Goal: Task Accomplishment & Management: Manage account settings

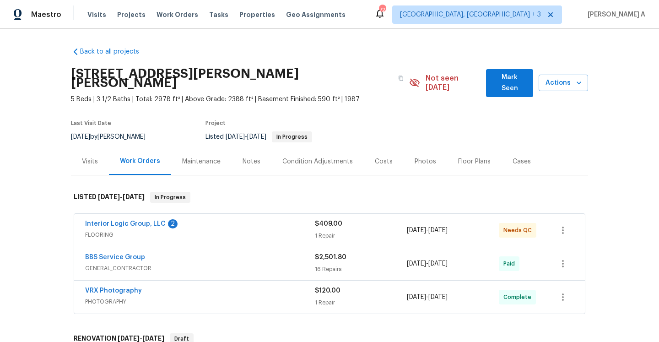
click at [172, 230] on span "FLOORING" at bounding box center [200, 234] width 230 height 9
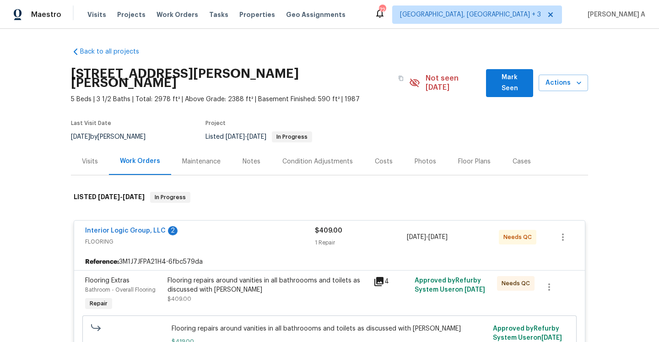
click at [241, 226] on div "Interior Logic Group, LLC 2" at bounding box center [200, 231] width 230 height 11
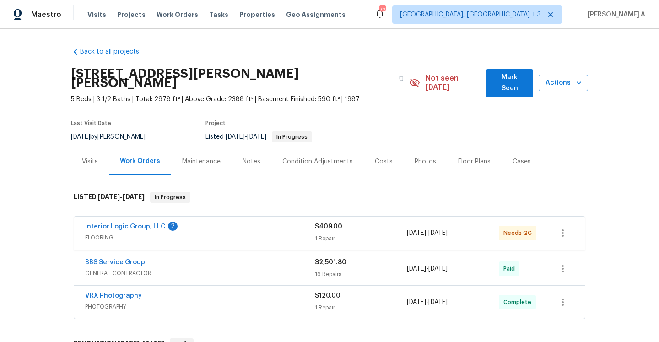
click at [240, 269] on span "GENERAL_CONTRACTOR" at bounding box center [200, 273] width 230 height 9
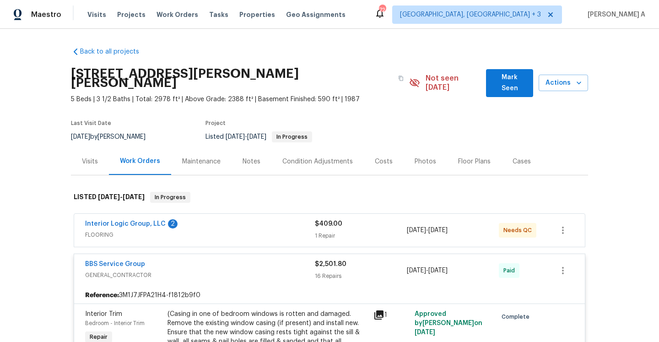
click at [229, 259] on div "BBS Service Group" at bounding box center [200, 264] width 230 height 11
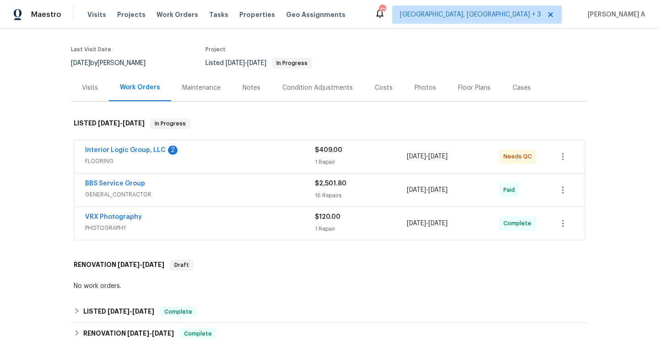
scroll to position [116, 0]
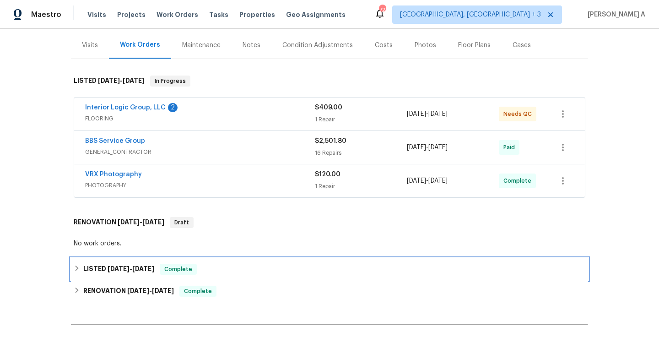
click at [228, 258] on div "LISTED 7/30/25 - 7/31/25 Complete" at bounding box center [329, 269] width 517 height 22
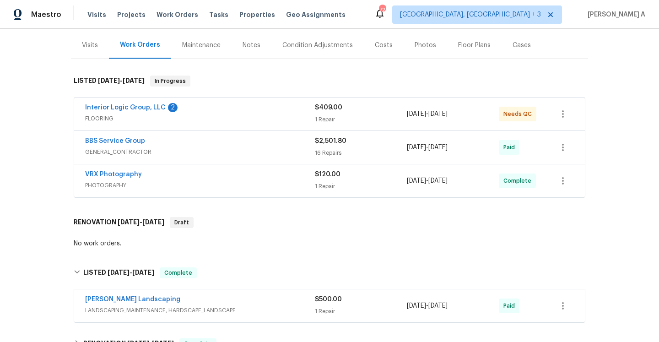
click at [238, 306] on span "LANDSCAPING_MAINTENANCE, HARDSCAPE_LANDSCAPE" at bounding box center [200, 310] width 230 height 9
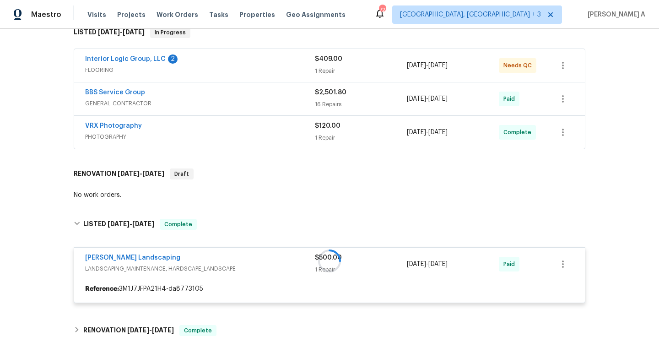
scroll to position [232, 0]
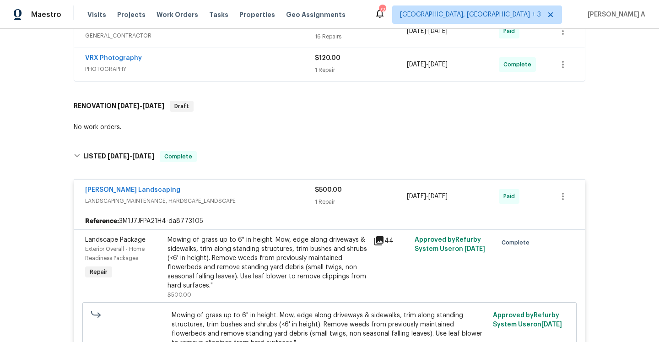
click at [235, 185] on div "Manzano Landscaping" at bounding box center [200, 190] width 230 height 11
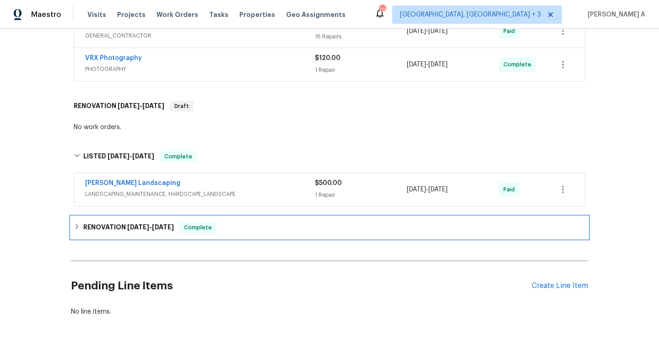
click at [241, 222] on div "RENOVATION 6/11/25 - 7/24/25 Complete" at bounding box center [329, 227] width 511 height 11
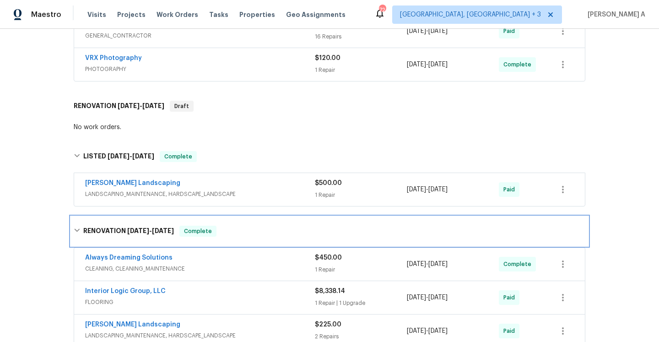
click at [241, 226] on div "RENOVATION 6/11/25 - 7/24/25 Complete" at bounding box center [329, 231] width 511 height 11
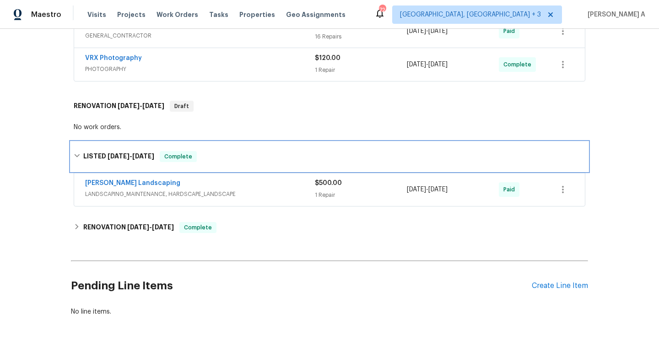
click at [275, 142] on div "LISTED 7/30/25 - 7/31/25 Complete" at bounding box center [329, 156] width 517 height 29
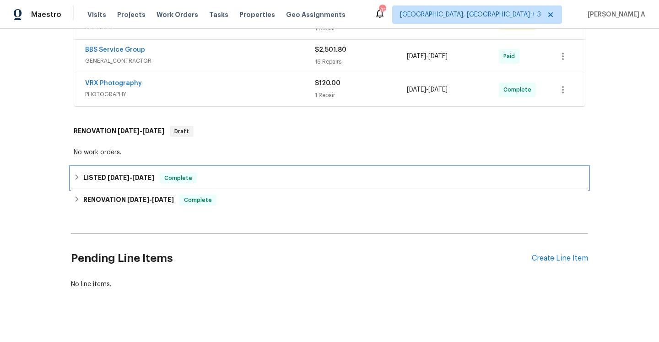
scroll to position [0, 0]
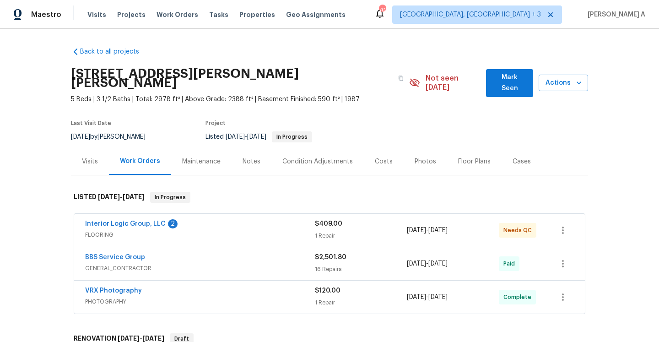
click at [84, 157] on div "Visits" at bounding box center [90, 161] width 16 height 9
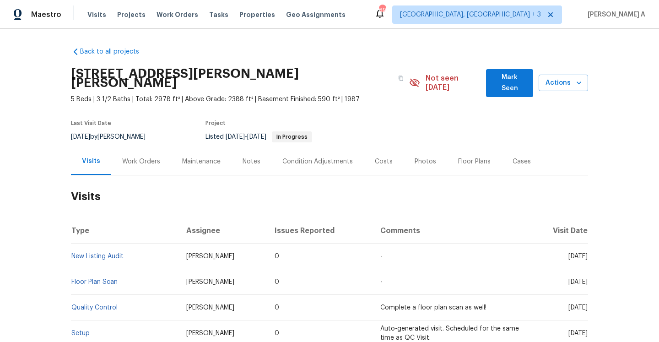
click at [151, 157] on div "Work Orders" at bounding box center [141, 161] width 38 height 9
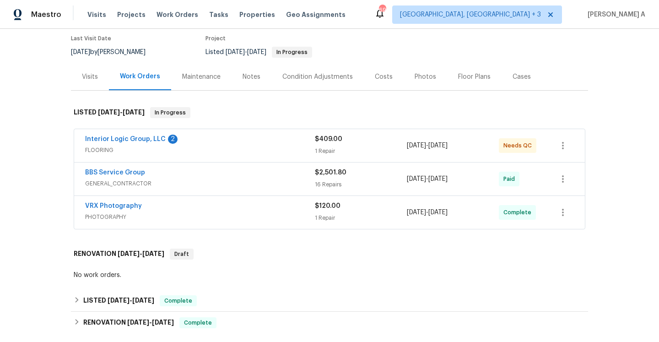
scroll to position [93, 0]
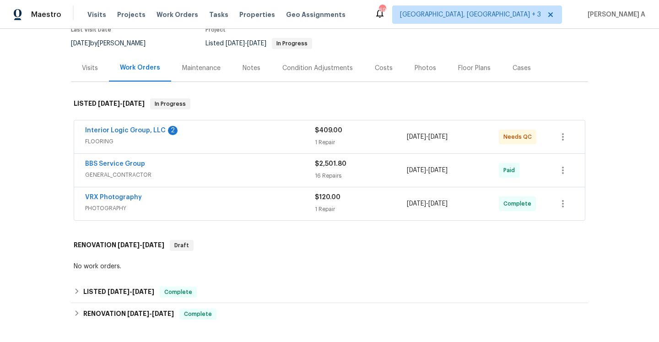
click at [214, 170] on span "GENERAL_CONTRACTOR" at bounding box center [200, 174] width 230 height 9
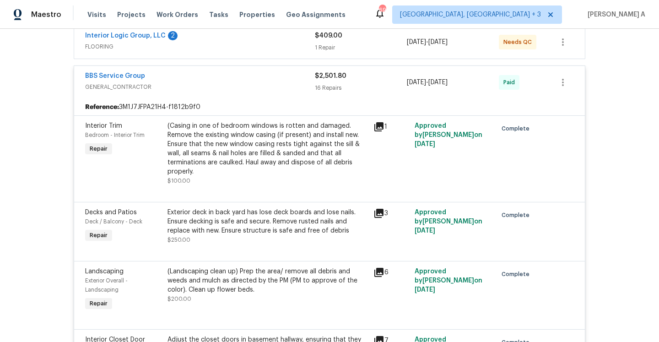
scroll to position [202, 0]
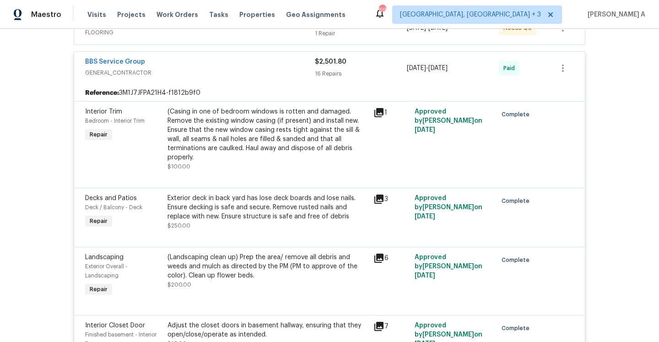
click at [333, 203] on div "Exterior deck in back yard has lose deck boards and lose nails. Ensure decking …" at bounding box center [267, 207] width 200 height 27
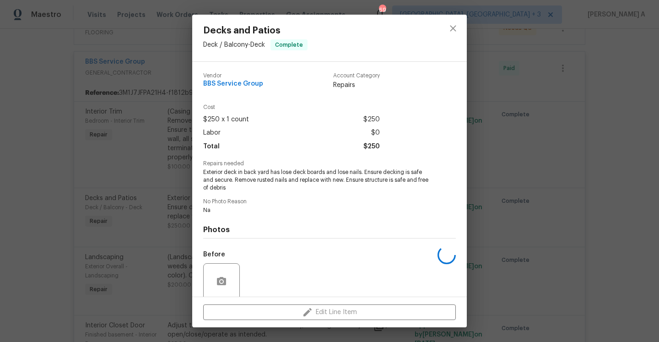
scroll to position [72, 0]
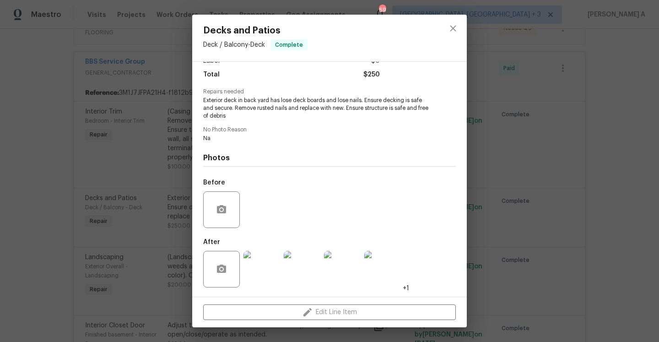
click at [269, 266] on img at bounding box center [261, 269] width 37 height 37
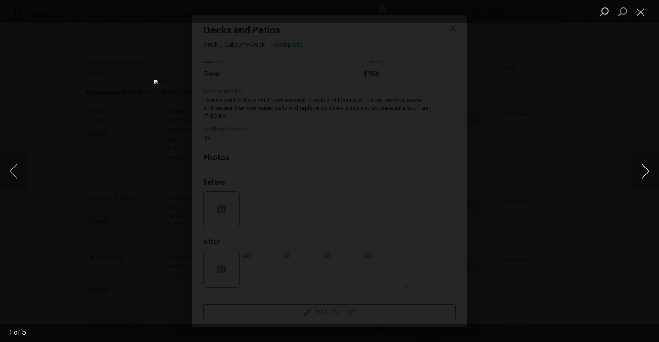
click at [642, 183] on button "Next image" at bounding box center [644, 171] width 27 height 37
click at [495, 140] on div "Lightbox" at bounding box center [329, 171] width 659 height 342
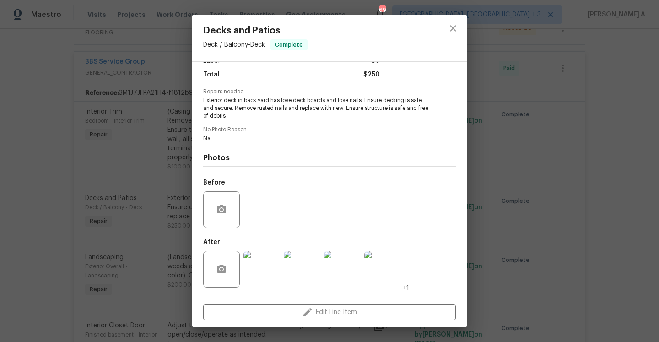
click at [500, 174] on div "Decks and Patios Deck / Balcony - Deck Complete Vendor BBS Service Group Accoun…" at bounding box center [329, 171] width 659 height 342
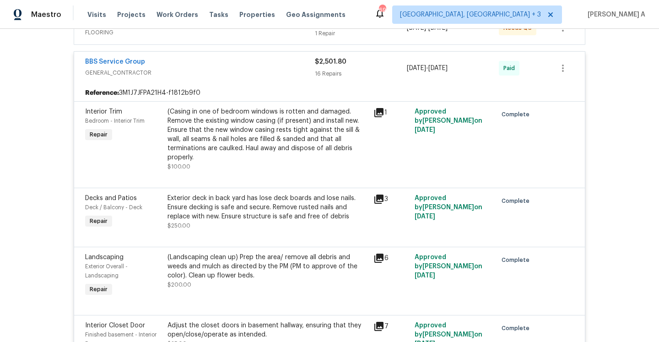
scroll to position [87, 0]
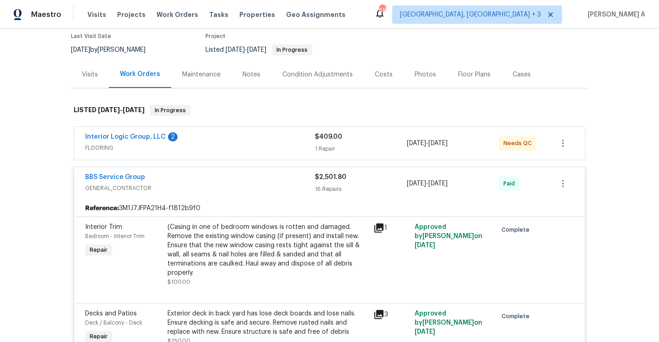
click at [81, 73] on div "Visits" at bounding box center [90, 74] width 38 height 27
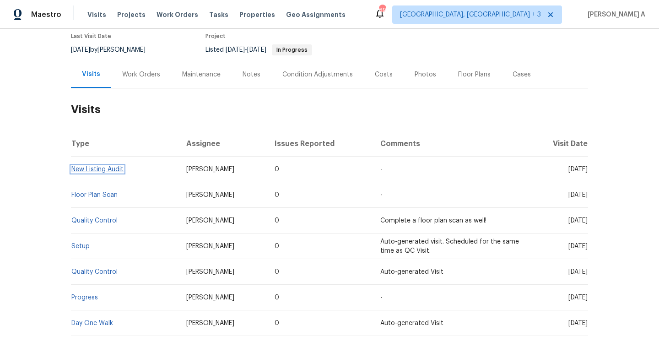
click at [115, 166] on link "New Listing Audit" at bounding box center [97, 169] width 52 height 6
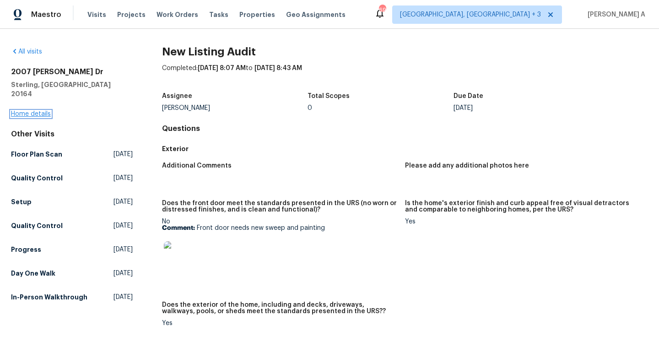
click at [41, 111] on link "Home details" at bounding box center [31, 114] width 40 height 6
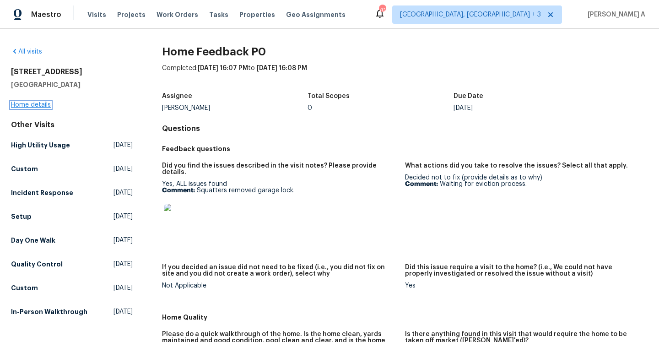
click at [40, 105] on link "Home details" at bounding box center [31, 105] width 40 height 6
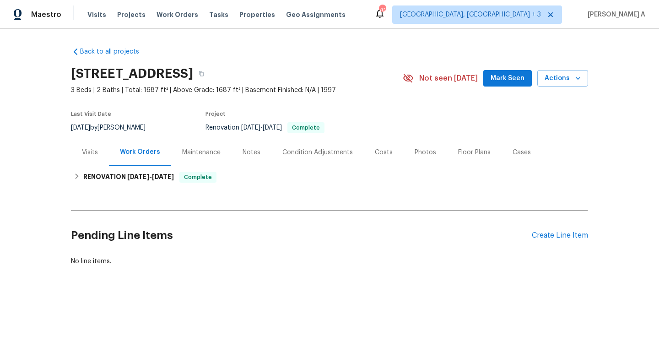
click at [91, 155] on div "Visits" at bounding box center [90, 152] width 16 height 9
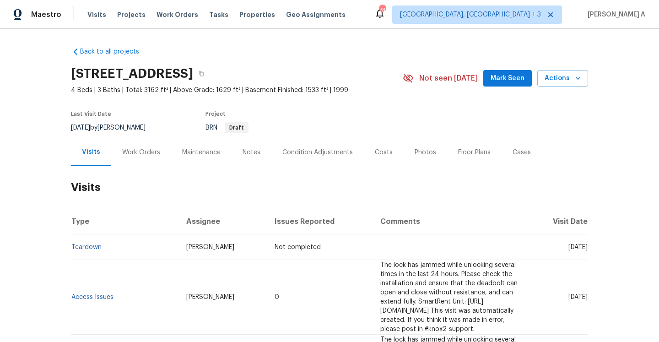
click at [158, 148] on div "Work Orders" at bounding box center [141, 152] width 60 height 27
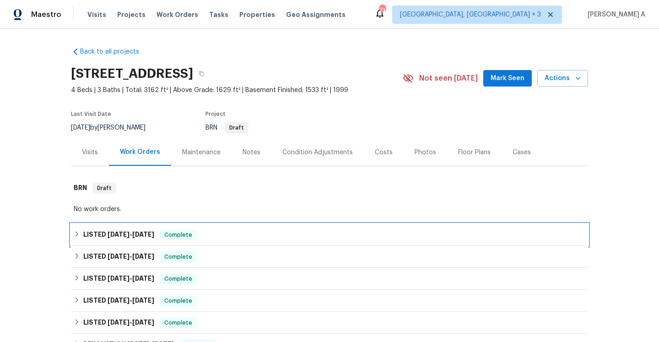
click at [230, 229] on div "LISTED 8/7/25 - 8/11/25 Complete" at bounding box center [329, 234] width 511 height 11
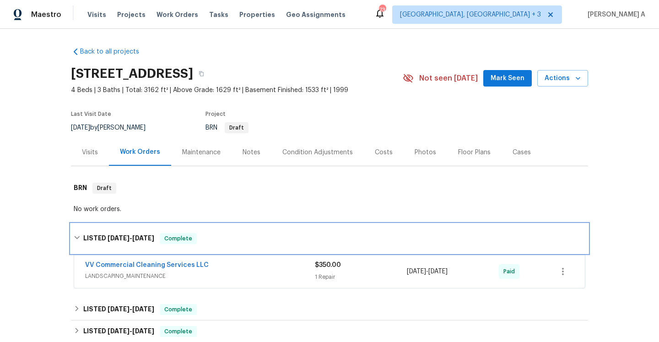
click at [230, 229] on div "LISTED 8/7/25 - 8/11/25 Complete" at bounding box center [329, 238] width 517 height 29
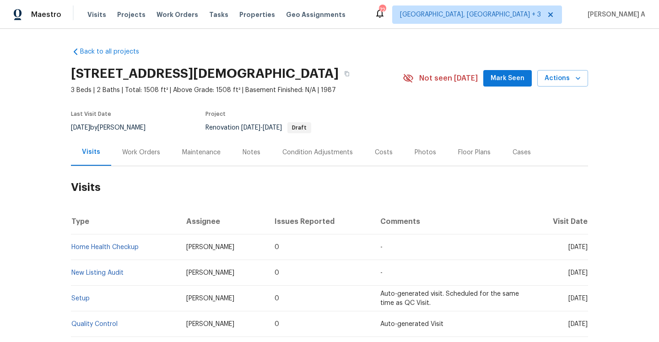
click at [126, 166] on div "Work Orders" at bounding box center [141, 152] width 60 height 27
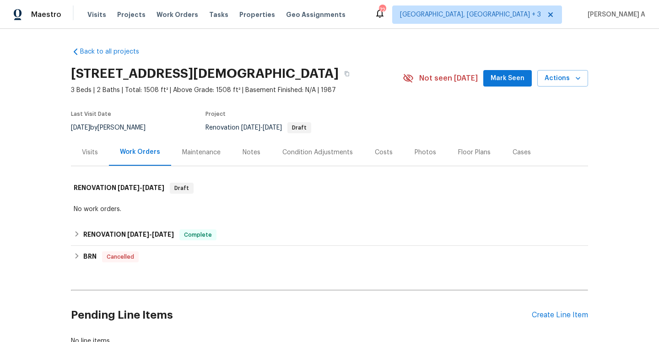
click at [90, 157] on div "Visits" at bounding box center [90, 152] width 16 height 9
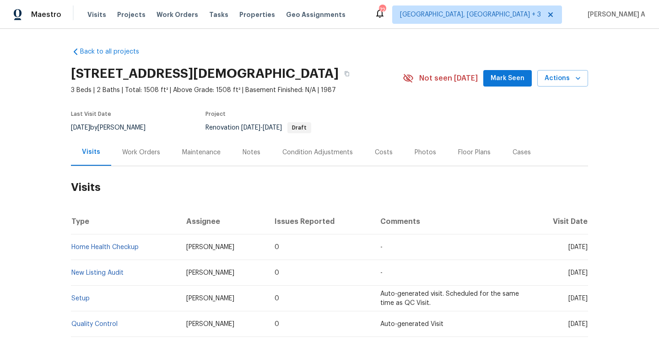
click at [576, 87] on div "Not seen today Mark Seen Actions" at bounding box center [495, 78] width 185 height 17
click at [576, 87] on button "Actions" at bounding box center [562, 78] width 51 height 17
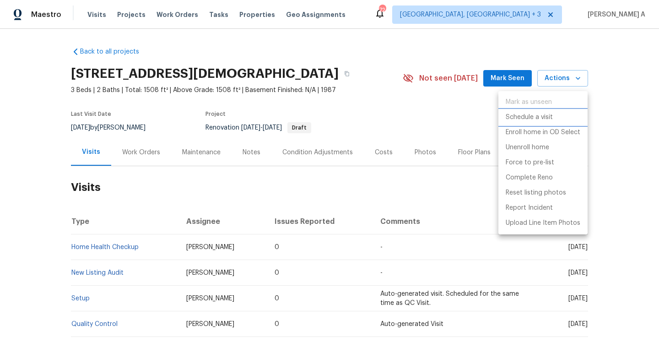
click at [567, 119] on li "Schedule a visit" at bounding box center [542, 117] width 89 height 15
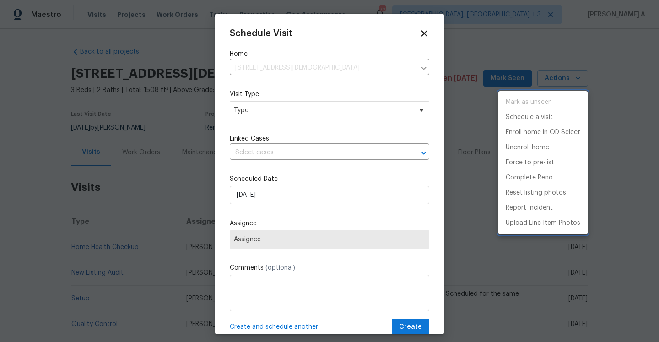
click at [292, 111] on div at bounding box center [329, 171] width 659 height 342
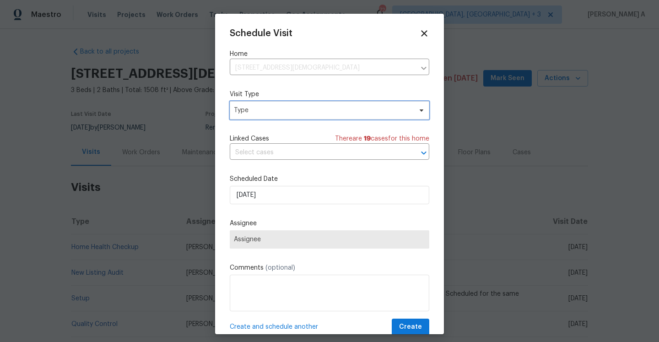
click at [292, 111] on span "Type" at bounding box center [323, 110] width 178 height 9
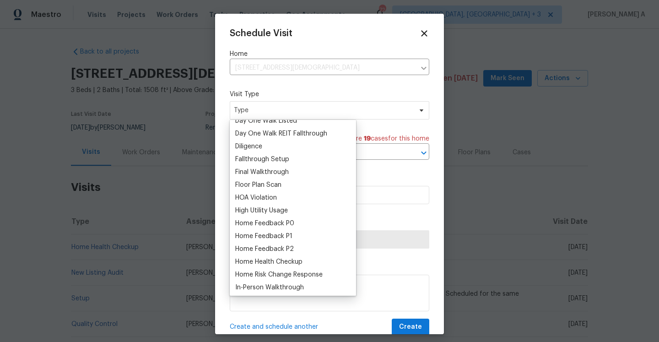
scroll to position [206, 0]
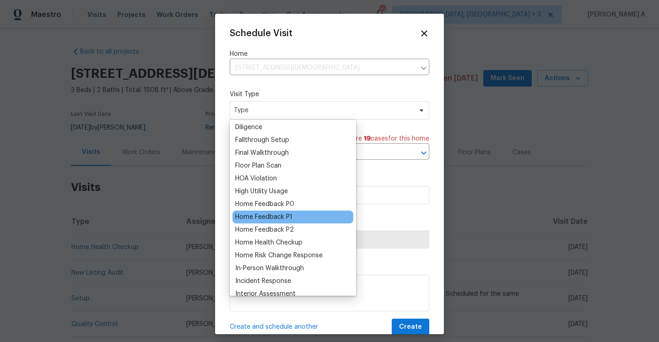
click at [281, 212] on div "Home Feedback P1" at bounding box center [263, 216] width 57 height 9
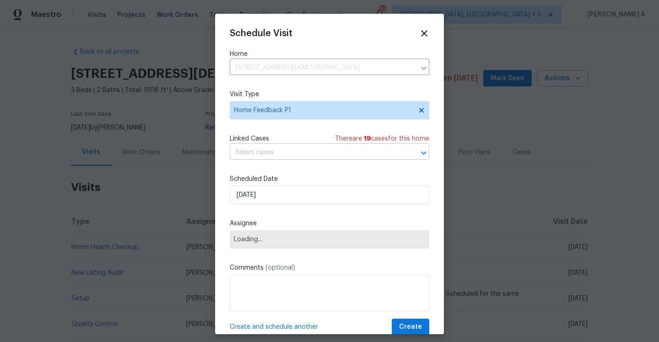
click at [292, 151] on input "text" at bounding box center [317, 152] width 174 height 14
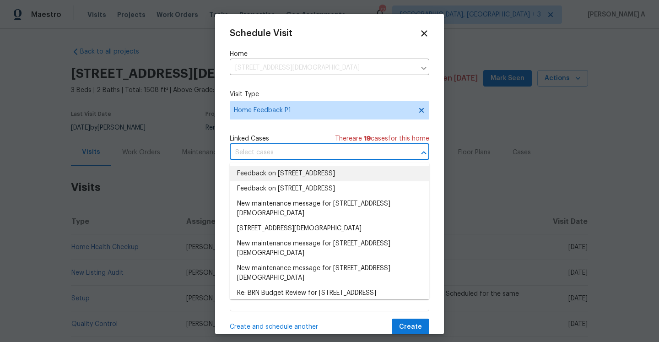
click at [297, 172] on li "Feedback on 1584 Shady Grove Church Rd, Winston Salem, NC 27107" at bounding box center [329, 173] width 199 height 15
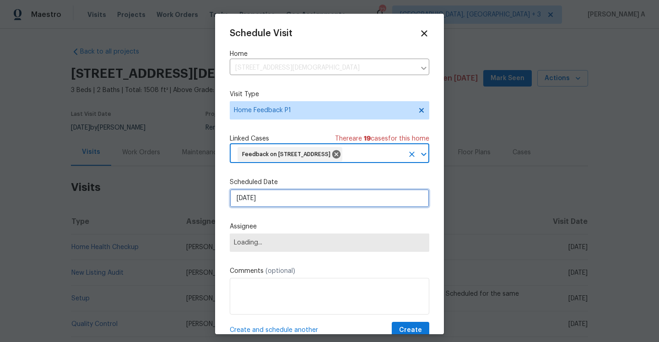
click at [301, 207] on input "[DATE]" at bounding box center [329, 198] width 199 height 18
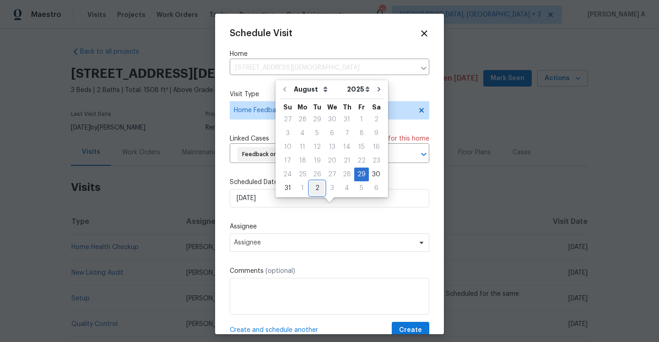
click at [310, 190] on div "2" at bounding box center [317, 188] width 15 height 13
type input "9/2/2025"
select select "8"
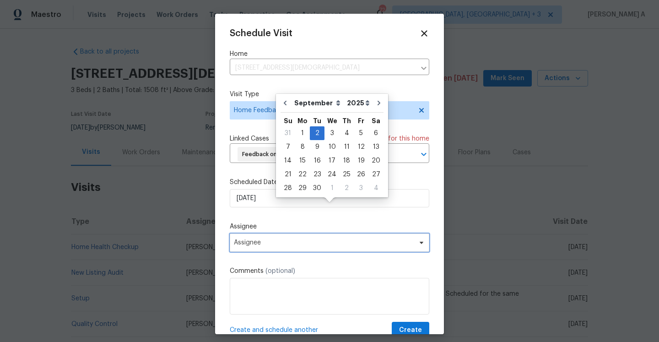
click at [295, 252] on span "Assignee" at bounding box center [329, 242] width 199 height 18
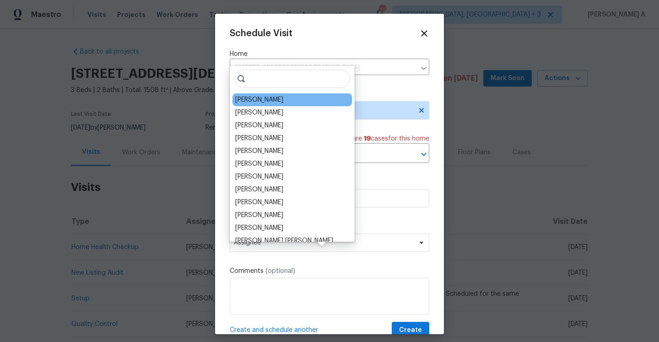
click at [258, 102] on div "Ken Romain" at bounding box center [259, 99] width 48 height 9
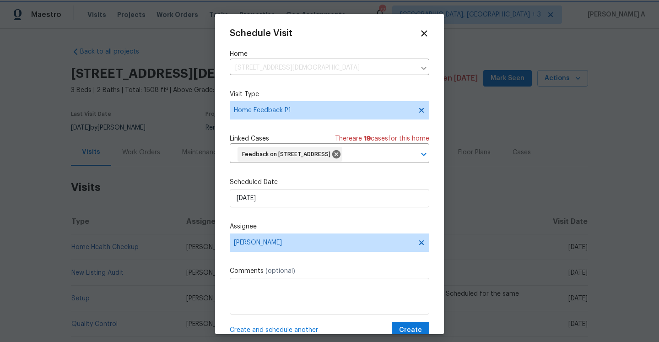
scroll to position [34, 0]
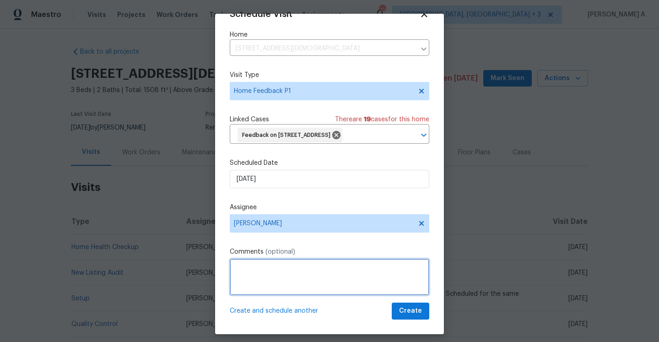
click at [314, 285] on textarea at bounding box center [329, 276] width 199 height 37
paste textarea "Better description of property and key to enter the outbuilding"
paste textarea "Outside bottom of Back door needs repair. Deadbolt on back door does not work. …"
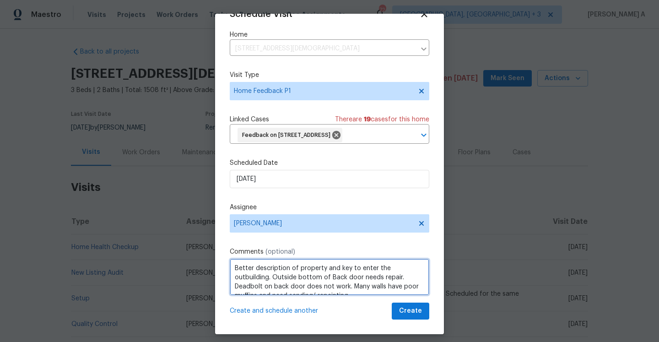
scroll to position [4, 0]
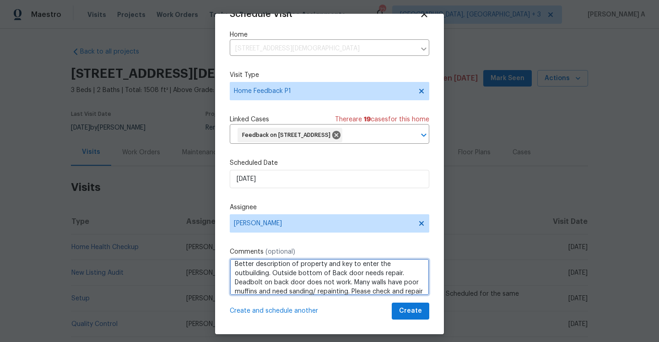
click at [0, 0] on span "Add Punctuation" at bounding box center [0, 0] width 0 height 0
type textarea "Better description of property and key to enter the outbuilding. Outside bottom…"
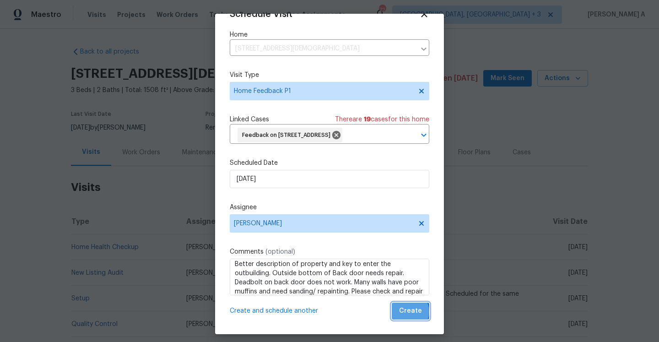
click at [408, 312] on span "Create" at bounding box center [410, 310] width 23 height 11
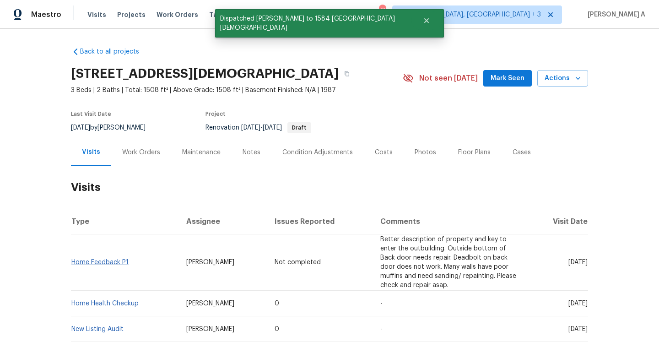
drag, startPoint x: 135, startPoint y: 267, endPoint x: 73, endPoint y: 268, distance: 62.2
click at [73, 268] on td "Home Feedback P1" at bounding box center [125, 262] width 108 height 56
drag, startPoint x: 137, startPoint y: 269, endPoint x: 72, endPoint y: 271, distance: 64.5
click at [72, 271] on td "Home Feedback P1" at bounding box center [125, 262] width 108 height 56
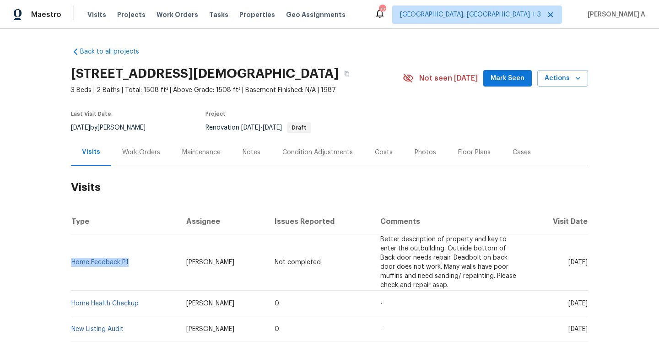
copy link "Home Feedback P1"
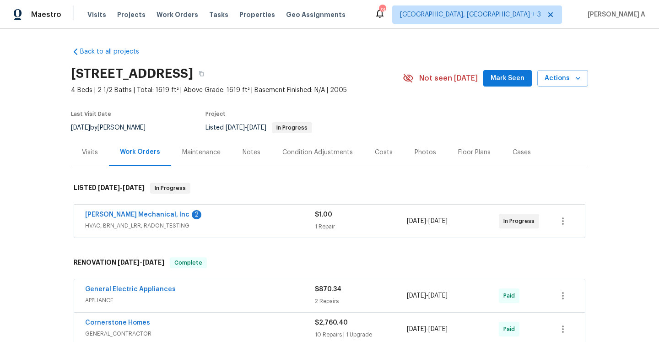
click at [222, 215] on div "JH Martin Mechanical, Inc 2" at bounding box center [200, 215] width 230 height 11
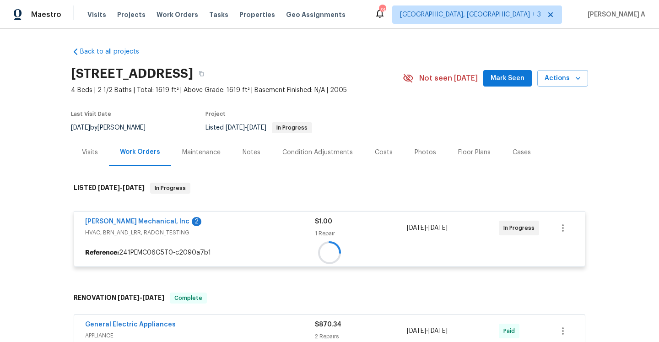
scroll to position [119, 0]
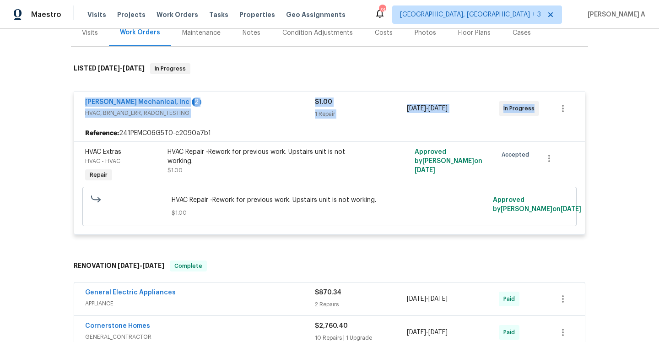
drag, startPoint x: 82, startPoint y: 102, endPoint x: 538, endPoint y: 105, distance: 456.6
click at [538, 105] on div "JH Martin Mechanical, Inc 2 HVAC, BRN_AND_LRR, RADON_TESTING $1.00 1 Repair 8/2…" at bounding box center [329, 108] width 511 height 33
copy div "JH Martin Mechanical, Inc 2 HVAC, BRN_AND_LRR, RADON_TESTING $1.00 1 Repair 8/2…"
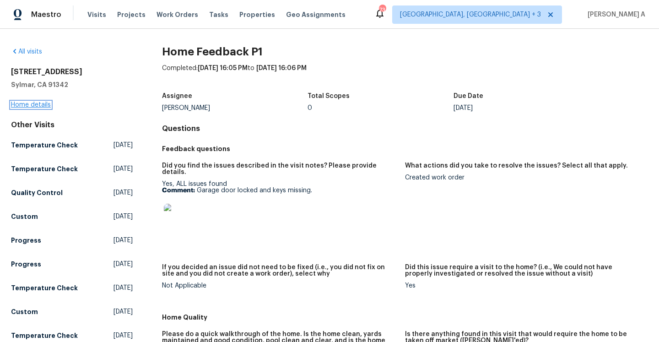
click at [31, 104] on link "Home details" at bounding box center [31, 105] width 40 height 6
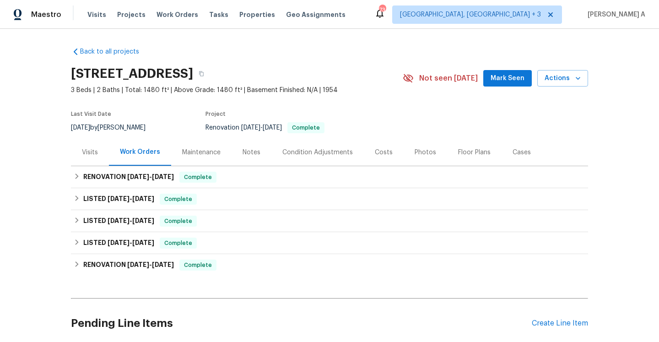
click at [110, 164] on div "Work Orders" at bounding box center [140, 152] width 62 height 27
click at [102, 159] on div "Visits" at bounding box center [90, 152] width 38 height 27
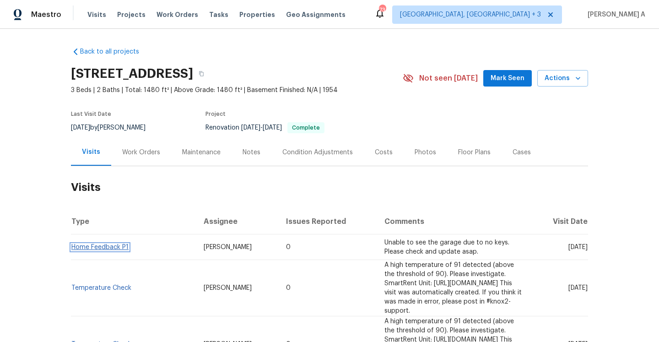
click at [122, 250] on link "Home Feedback P1" at bounding box center [99, 247] width 57 height 6
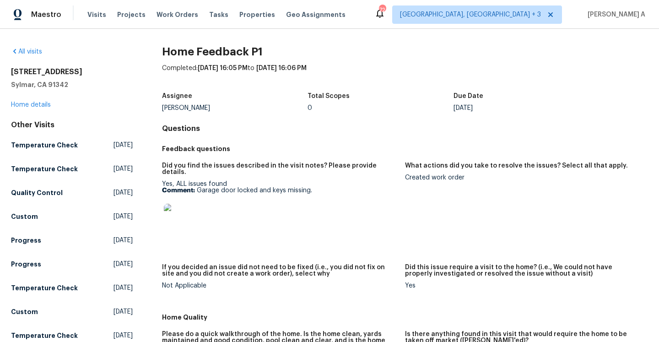
click at [167, 102] on div "Assignee" at bounding box center [235, 99] width 146 height 12
click at [167, 110] on div "Frank Santellanes" at bounding box center [235, 108] width 146 height 6
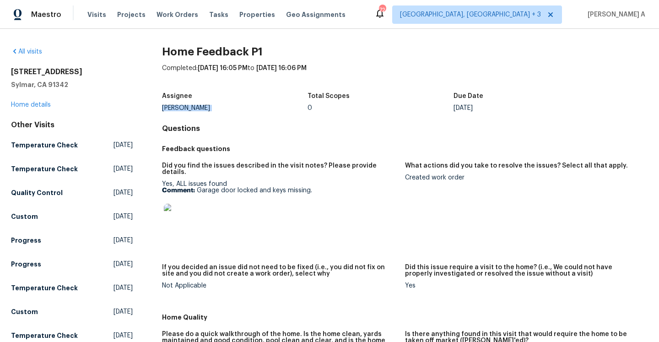
click at [167, 110] on div "Frank Santellanes" at bounding box center [235, 108] width 146 height 6
copy div "Frank Santellanes"
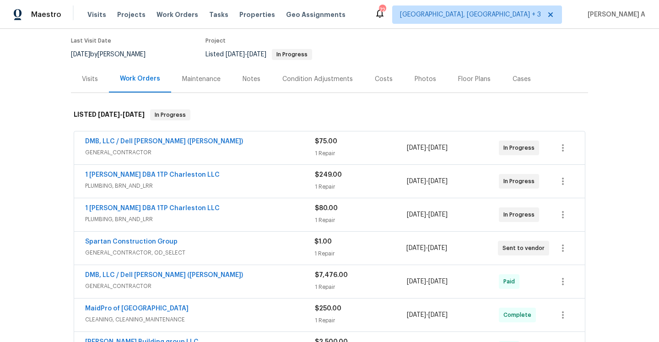
scroll to position [111, 0]
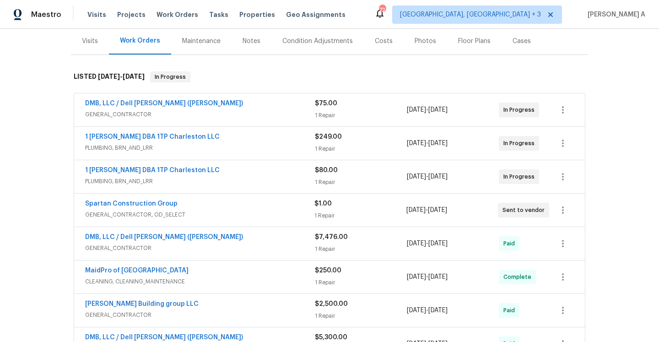
click at [243, 95] on div "DMB, LLC / [PERSON_NAME] ([PERSON_NAME]) GENERAL_CONTRACTOR $75.00 1 Repair [DA…" at bounding box center [329, 109] width 511 height 33
click at [246, 108] on div "DMB, LLC / Dell [PERSON_NAME] ([PERSON_NAME])" at bounding box center [200, 104] width 230 height 11
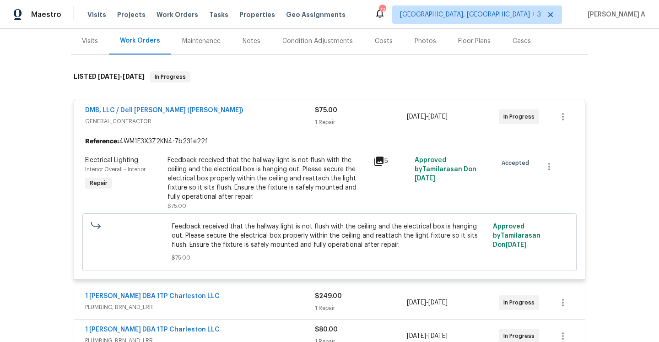
click at [246, 108] on div "DMB, LLC / Dell [PERSON_NAME] ([PERSON_NAME])" at bounding box center [200, 111] width 230 height 11
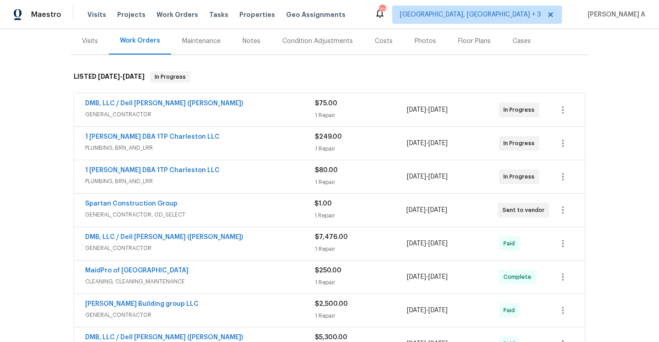
click at [253, 148] on span "PLUMBING, BRN_AND_LRR" at bounding box center [200, 147] width 230 height 9
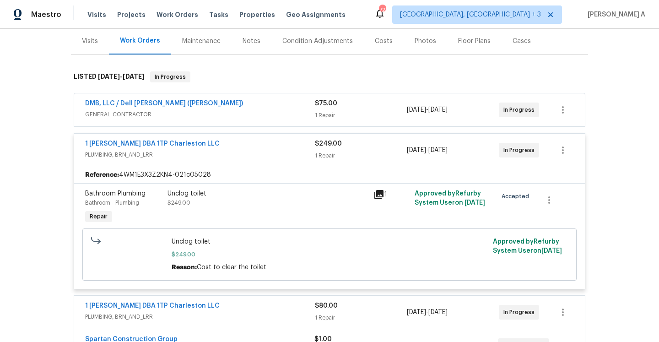
click at [253, 148] on div "1 [PERSON_NAME] DBA 1TP Charleston LLC" at bounding box center [200, 144] width 230 height 11
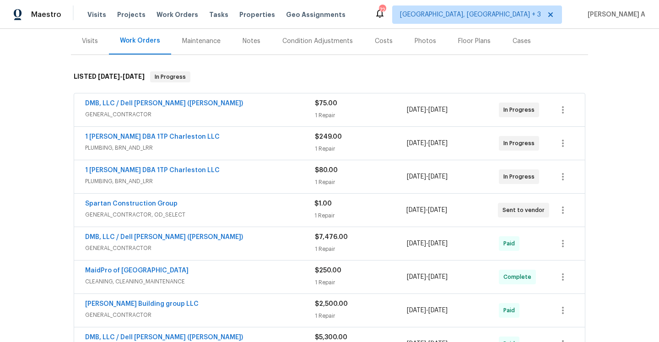
click at [282, 173] on div "1 [PERSON_NAME] DBA 1TP Charleston LLC" at bounding box center [200, 171] width 230 height 11
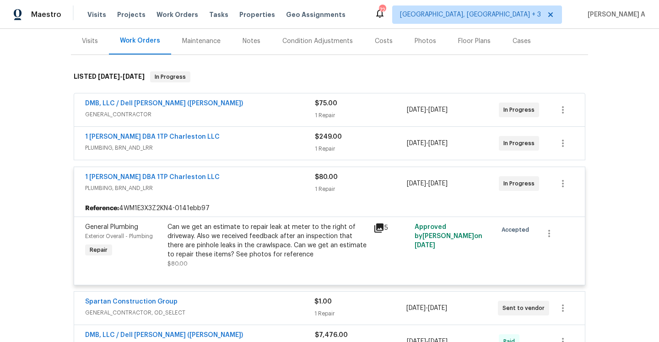
click at [282, 173] on div "1 [PERSON_NAME] DBA 1TP Charleston LLC" at bounding box center [200, 177] width 230 height 11
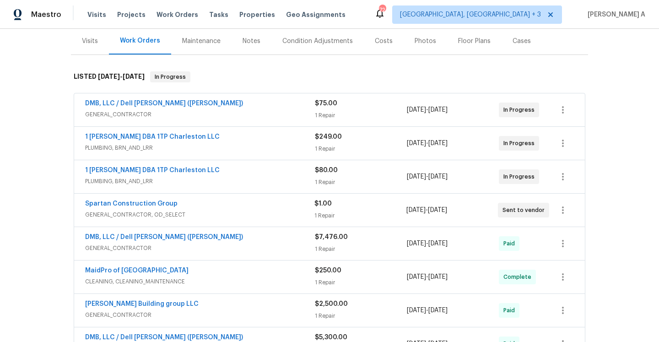
click at [273, 208] on div "Spartan Construction Group" at bounding box center [199, 204] width 229 height 11
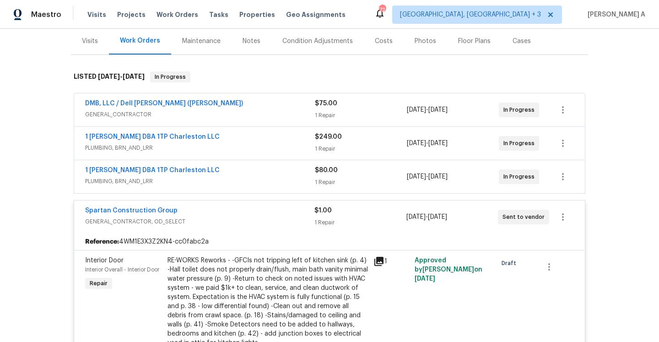
click at [273, 208] on div "Spartan Construction Group" at bounding box center [199, 211] width 229 height 11
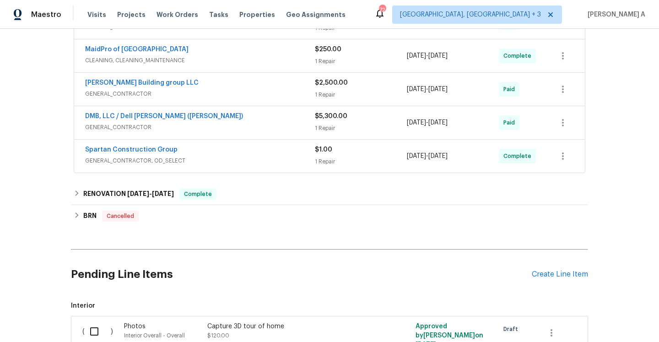
scroll to position [0, 0]
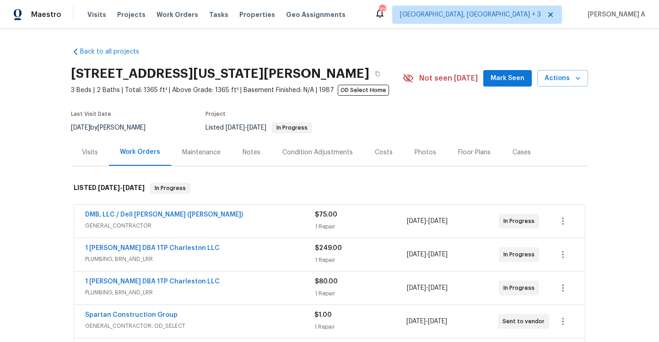
click at [91, 150] on div "Visits" at bounding box center [90, 152] width 16 height 9
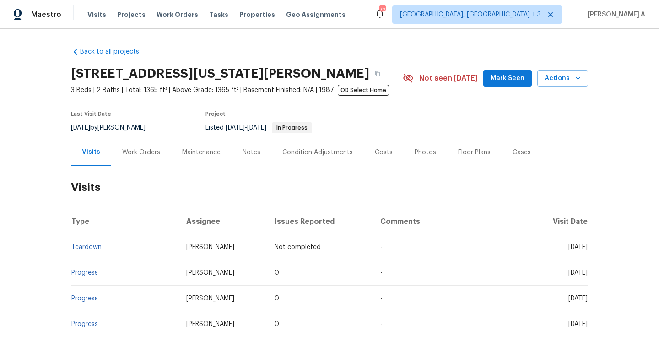
click at [142, 157] on div "Work Orders" at bounding box center [141, 152] width 60 height 27
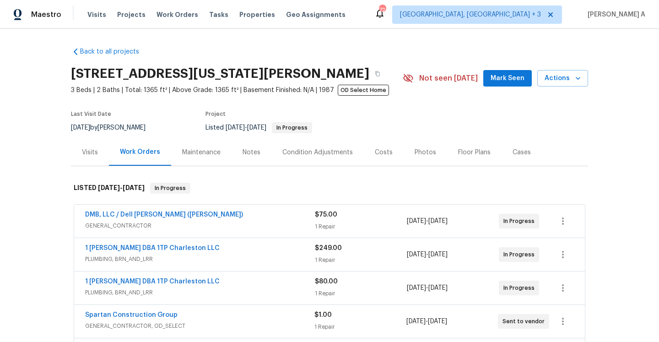
click at [212, 224] on span "GENERAL_CONTRACTOR" at bounding box center [200, 225] width 230 height 9
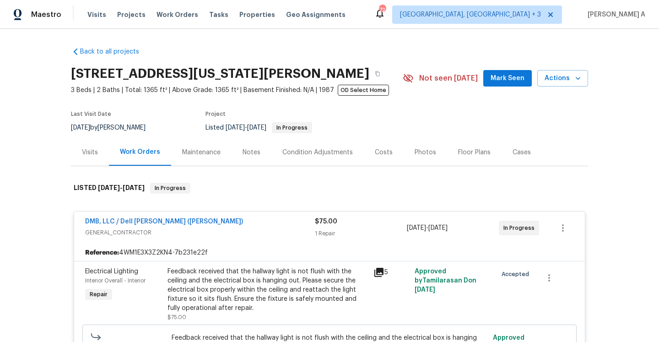
click at [212, 224] on div "DMB, LLC / Dell [PERSON_NAME] ([PERSON_NAME])" at bounding box center [200, 222] width 230 height 11
